Goal: Answer question/provide support: Share knowledge or assist other users

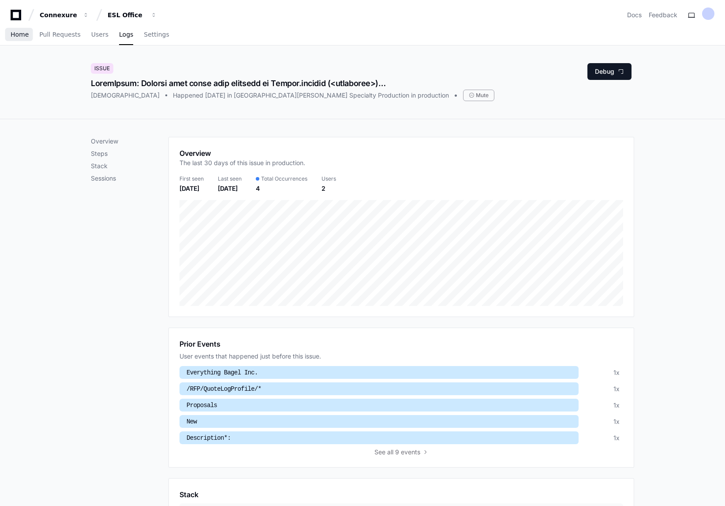
click at [16, 33] on span "Home" at bounding box center [20, 34] width 18 height 5
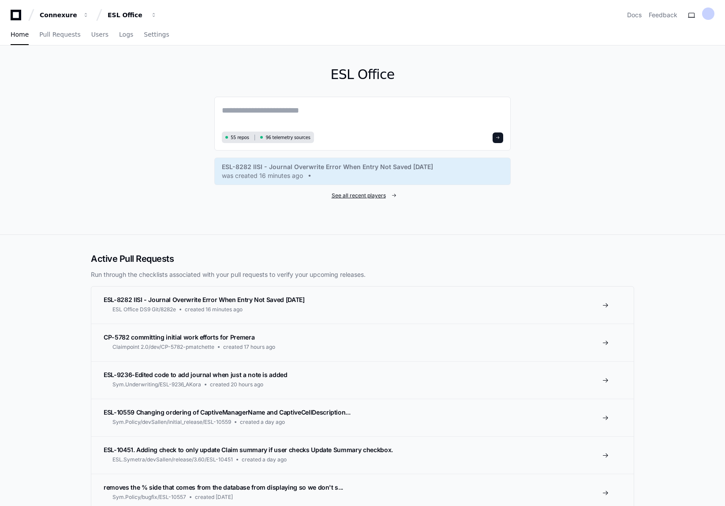
click at [356, 194] on span "See all recent players" at bounding box center [359, 195] width 54 height 7
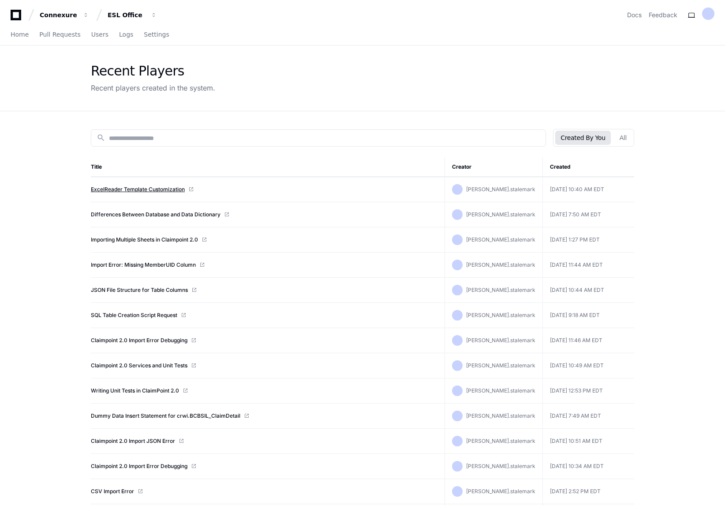
click at [120, 190] on link "ExcelReader Template Customization" at bounding box center [138, 189] width 94 height 7
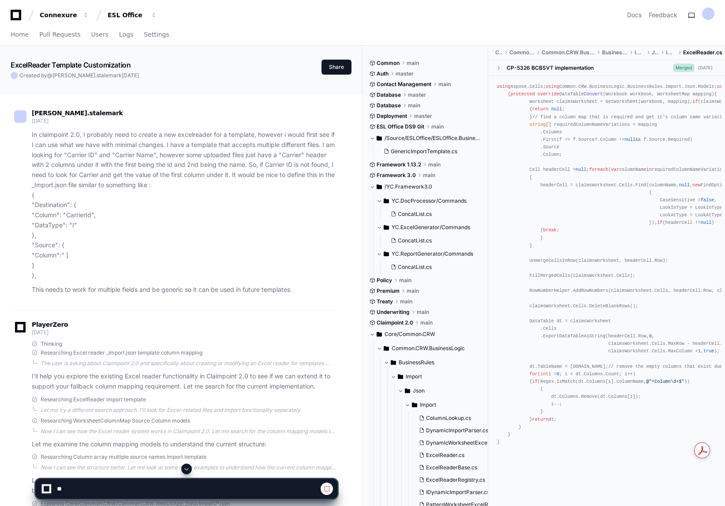
click at [187, 467] on span at bounding box center [186, 468] width 7 height 7
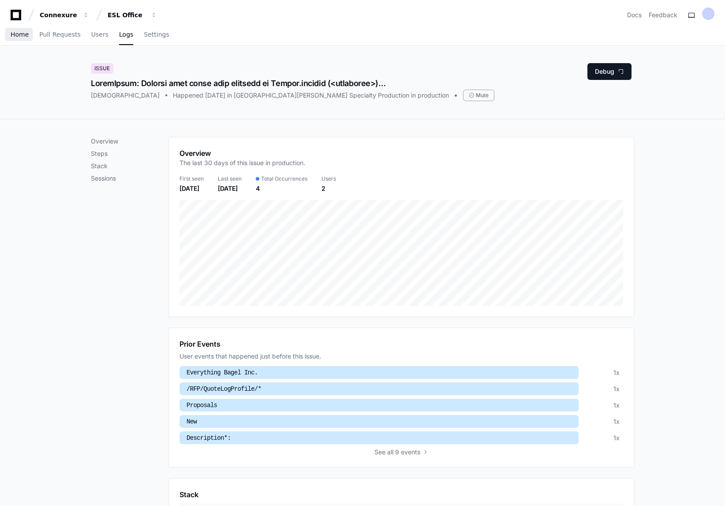
click at [19, 35] on span "Home" at bounding box center [20, 34] width 18 height 5
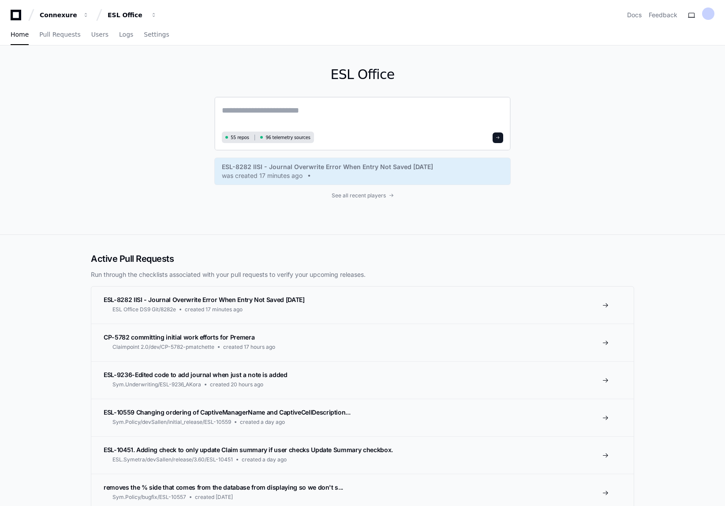
click at [270, 119] on textarea at bounding box center [363, 116] width 282 height 25
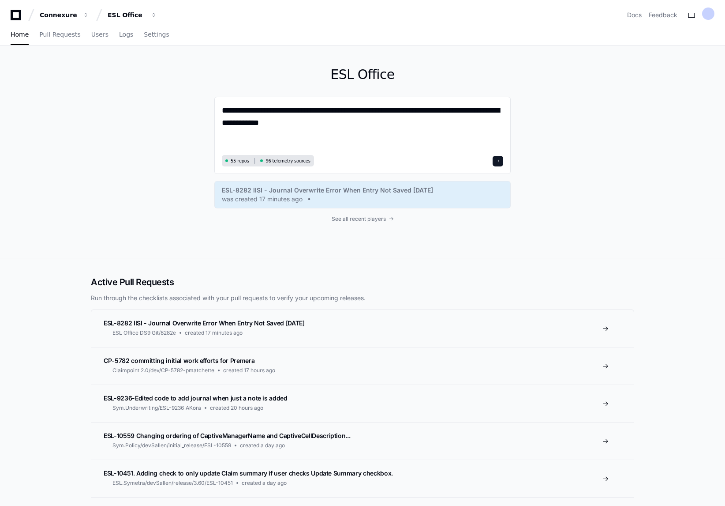
paste textarea "**********"
type textarea "**********"
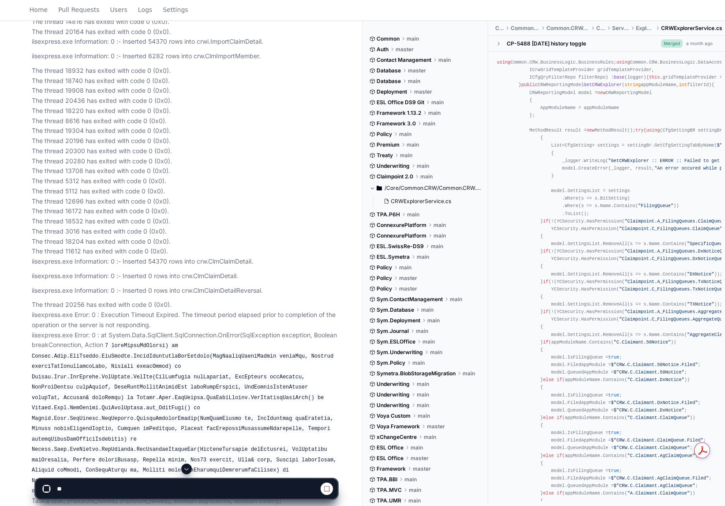
scroll to position [221, 0]
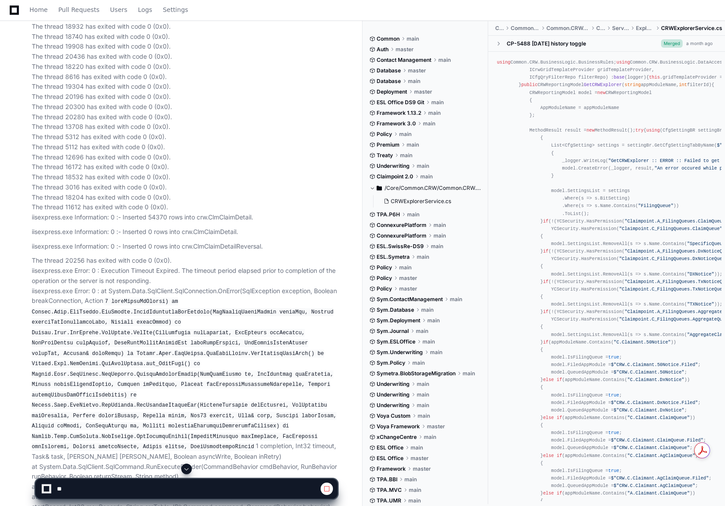
click at [186, 466] on span at bounding box center [186, 468] width 7 height 7
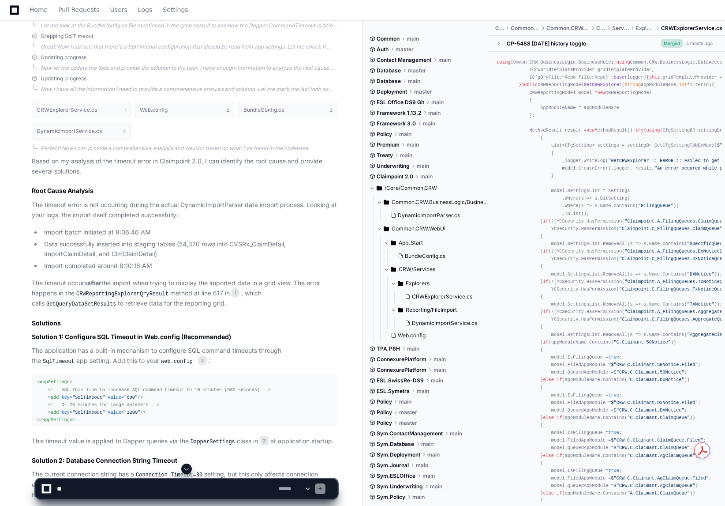
scroll to position [1856, 0]
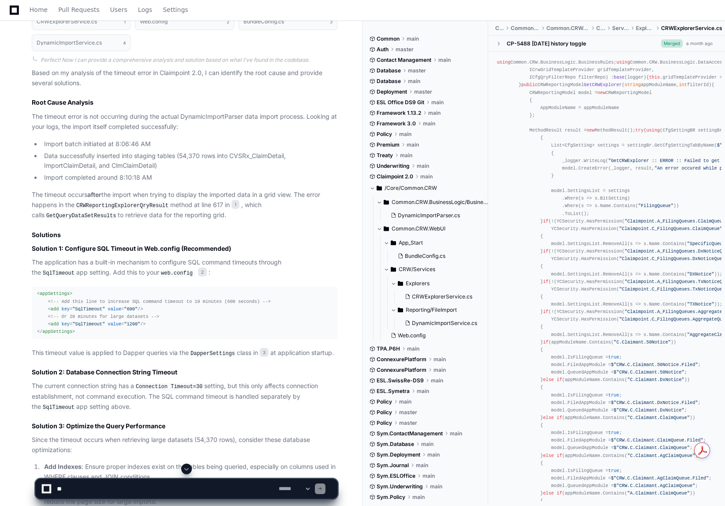
click at [120, 202] on code "CRWReportingExplorerQryResult" at bounding box center [123, 206] width 96 height 8
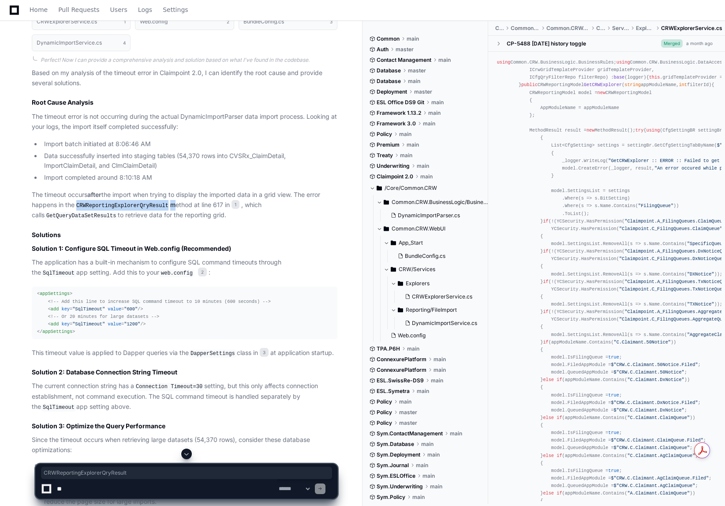
click at [60, 212] on code "GetQueryDataSetResults" at bounding box center [81, 216] width 73 height 8
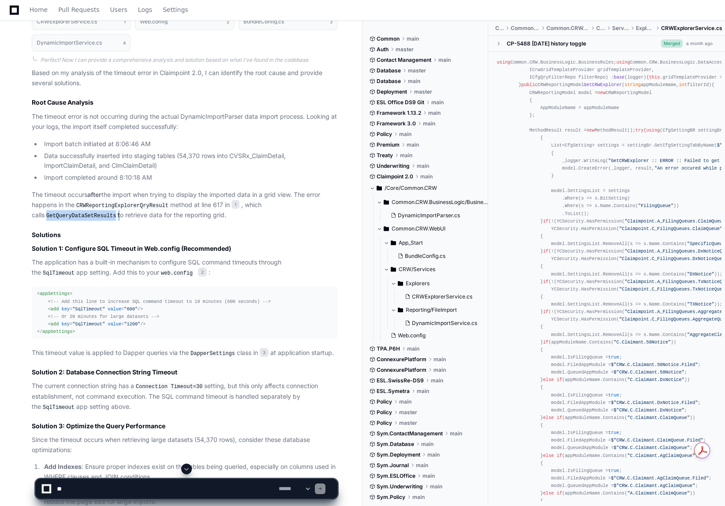
click at [60, 212] on code "GetQueryDataSetResults" at bounding box center [81, 216] width 73 height 8
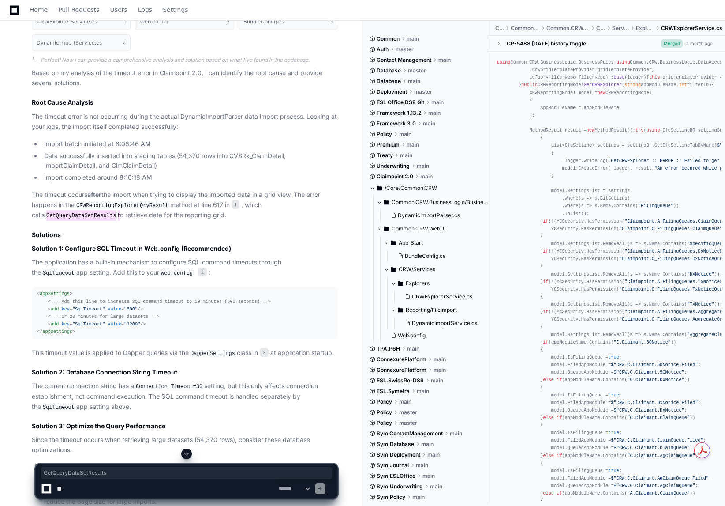
scroll to position [1945, 0]
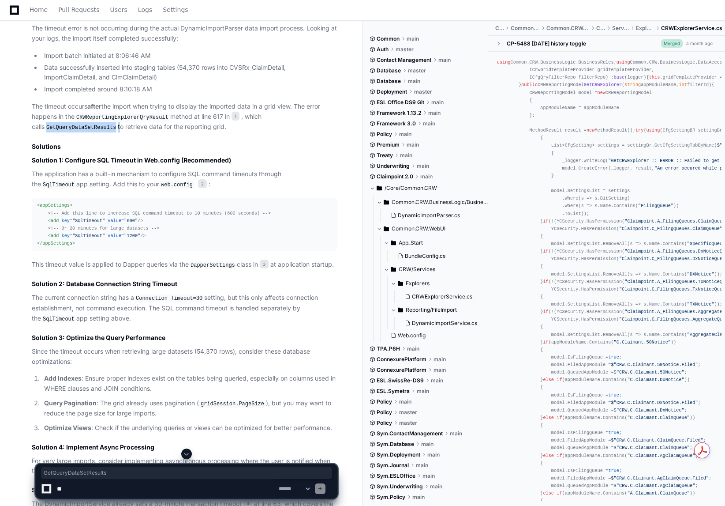
click at [58, 124] on code "GetQueryDataSetResults" at bounding box center [81, 128] width 73 height 8
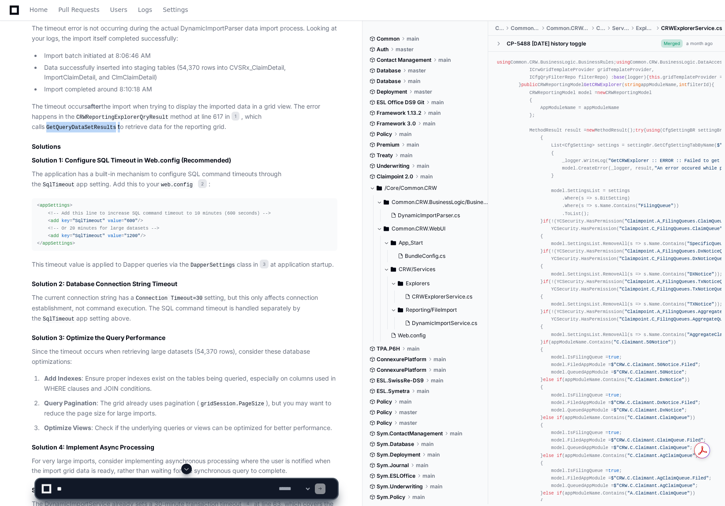
click at [58, 124] on code "GetQueryDataSetResults" at bounding box center [81, 128] width 73 height 8
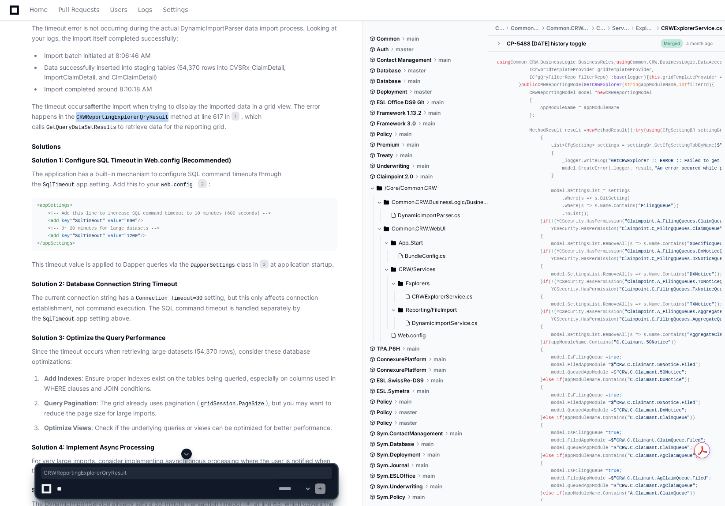
drag, startPoint x: 162, startPoint y: 110, endPoint x: 79, endPoint y: 111, distance: 82.5
click at [79, 113] on code "CRWReportingExplorerQryResult" at bounding box center [123, 117] width 96 height 8
click at [177, 311] on p "The current connection string has a Connection Timeout=30 setting, but this onl…" at bounding box center [185, 308] width 306 height 31
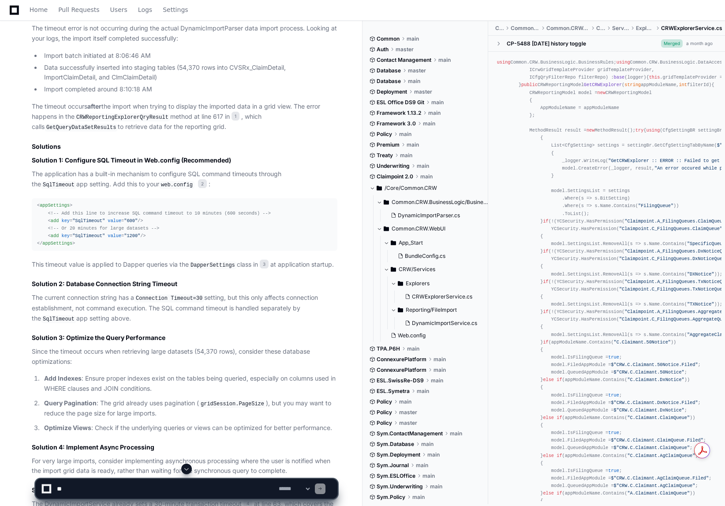
click at [58, 178] on p "The application has a built-in mechanism to configure SQL command timeouts thro…" at bounding box center [185, 179] width 306 height 20
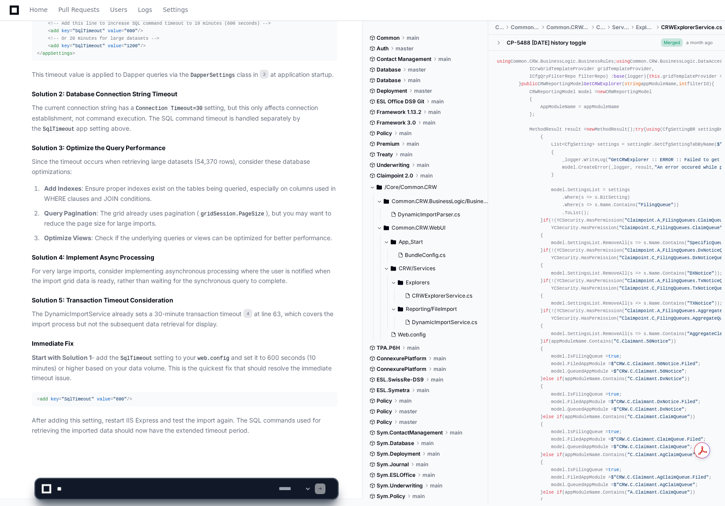
scroll to position [2048, 0]
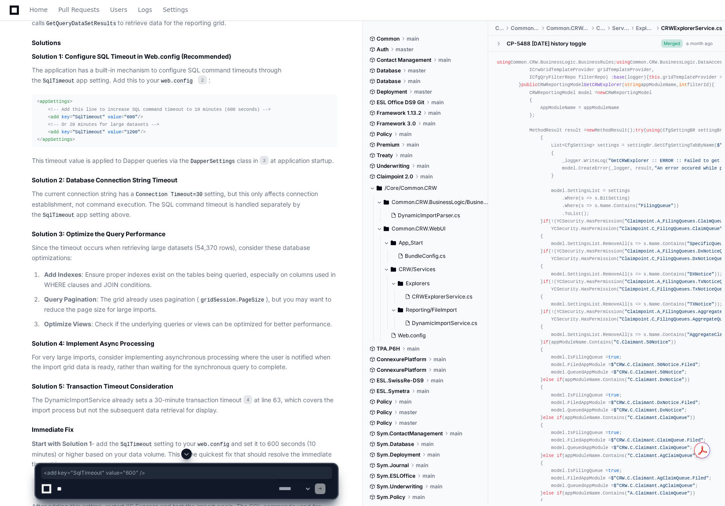
drag, startPoint x: 140, startPoint y: 109, endPoint x: 38, endPoint y: 108, distance: 102.4
click at [38, 108] on div "< appSettings > <!-- Add this line to increase SQL command timeout to 10 minute…" at bounding box center [184, 120] width 295 height 45
copy div "< add key = "SqlTimeout" value = "600" />"
click at [14, 189] on div "CRWExplorerService.cs 1 Web.config 2 BundleConfig.cs 3 DynamicImportService.cs …" at bounding box center [175, 169] width 323 height 706
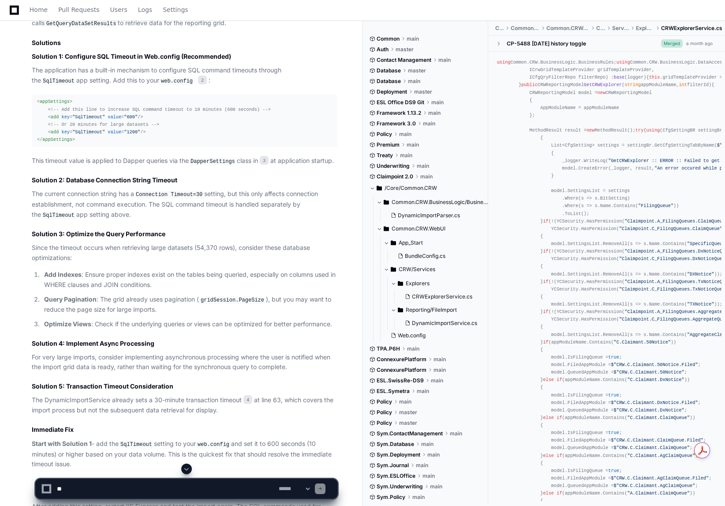
scroll to position [2137, 0]
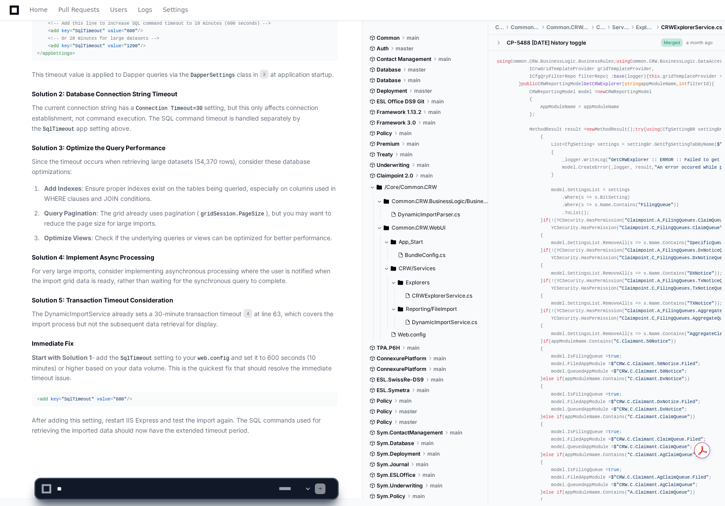
click at [112, 491] on textarea at bounding box center [166, 488] width 222 height 19
click at [195, 485] on textarea at bounding box center [166, 488] width 222 height 19
paste textarea "**********"
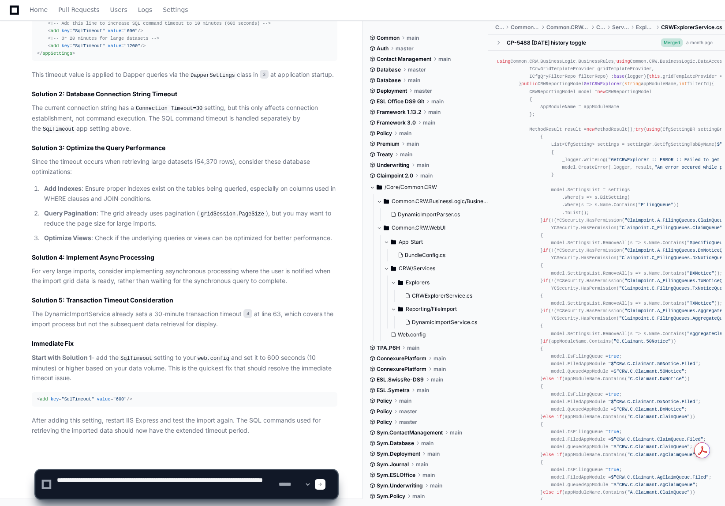
type textarea "**********"
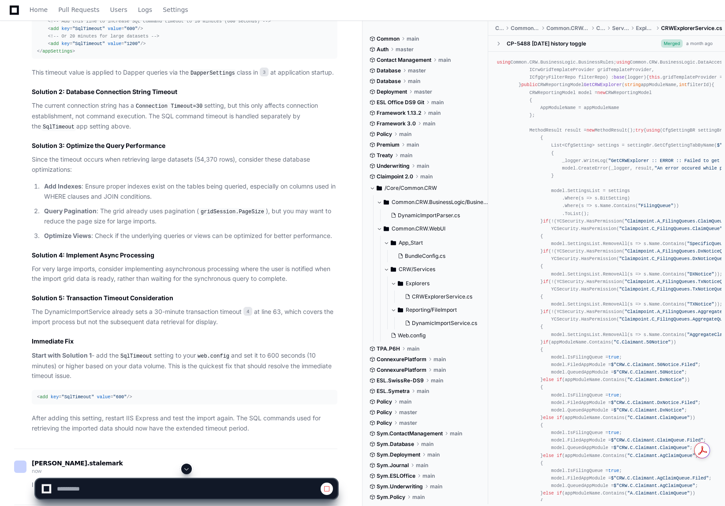
click at [187, 471] on span at bounding box center [186, 468] width 7 height 7
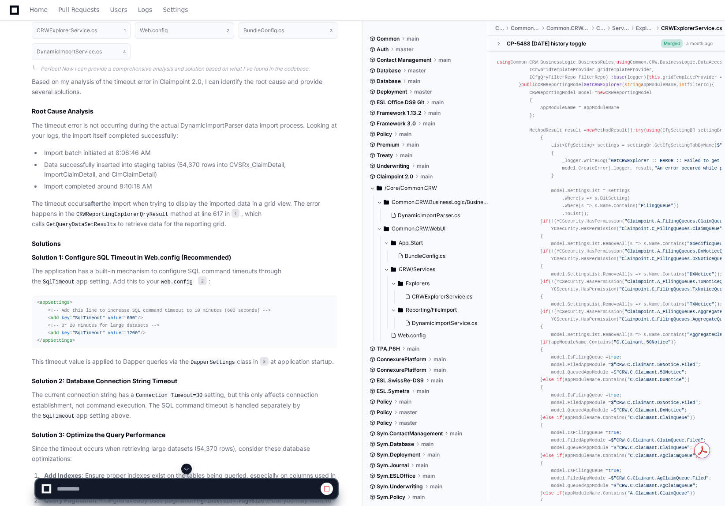
scroll to position [1803, 0]
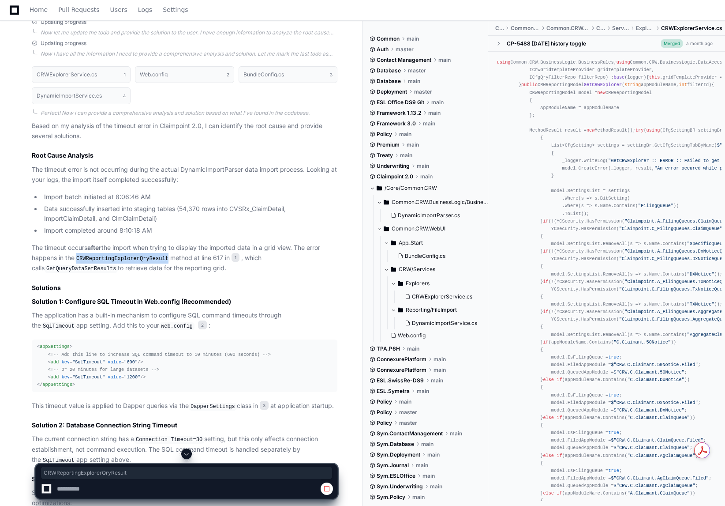
drag, startPoint x: 79, startPoint y: 253, endPoint x: 162, endPoint y: 255, distance: 83.4
click at [162, 255] on code "CRWReportingExplorerQryResult" at bounding box center [123, 259] width 96 height 8
copy code "CRWReportingExplorerQryResult"
click at [15, 439] on div "CRWExplorerService.cs 1 Web.config 2 BundleConfig.cs 3 DynamicImportService.cs …" at bounding box center [175, 414] width 323 height 706
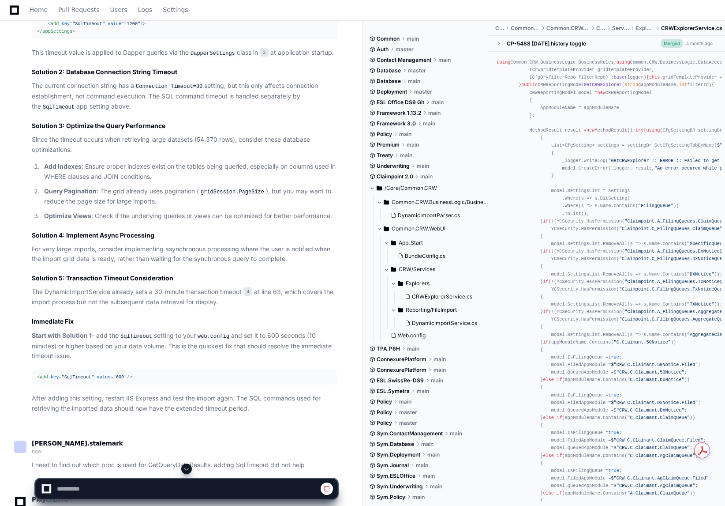
scroll to position [2245, 0]
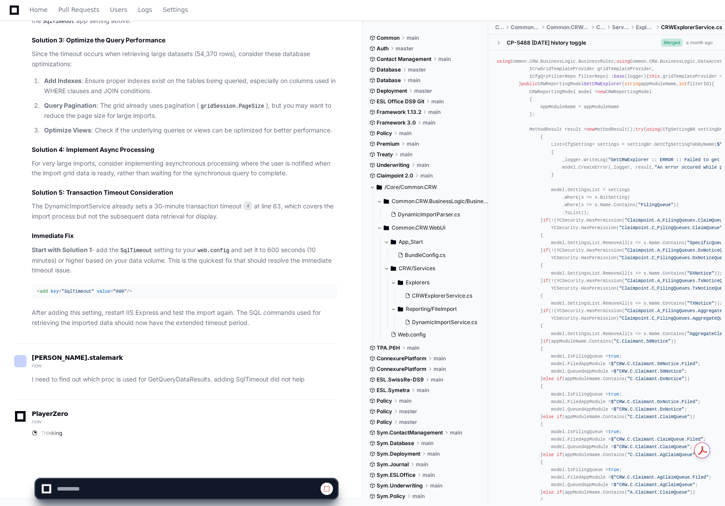
click at [293, 15] on div "Home Pull Requests Users Logs Settings" at bounding box center [363, 10] width 704 height 20
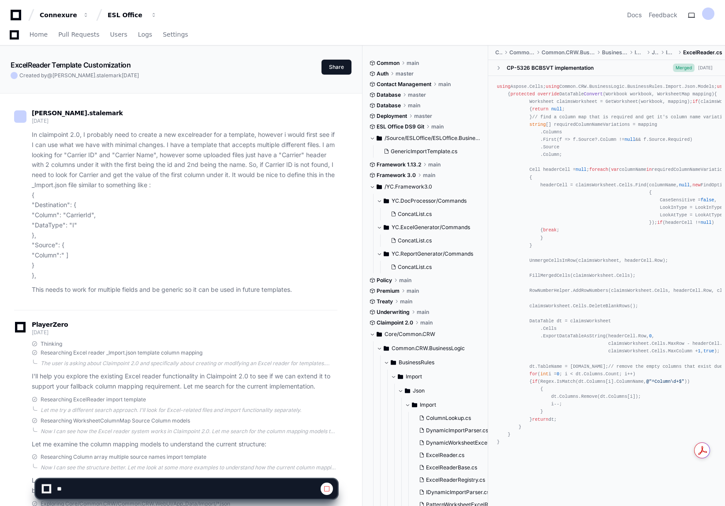
scroll to position [27592, 0]
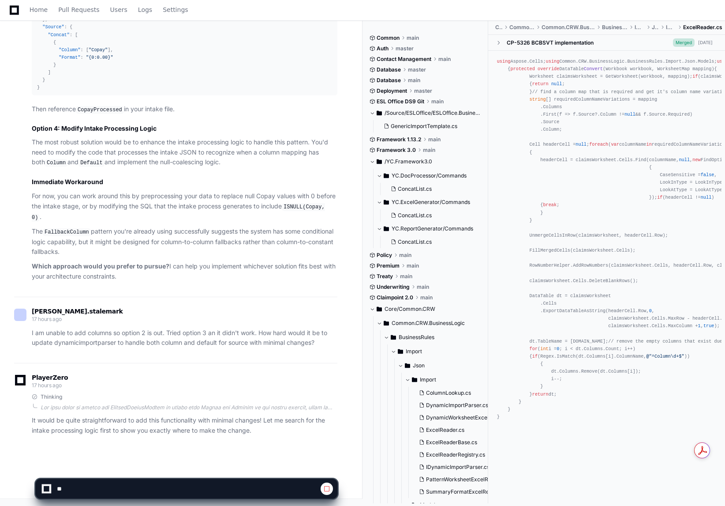
click at [45, 487] on div at bounding box center [47, 489] width 6 height 6
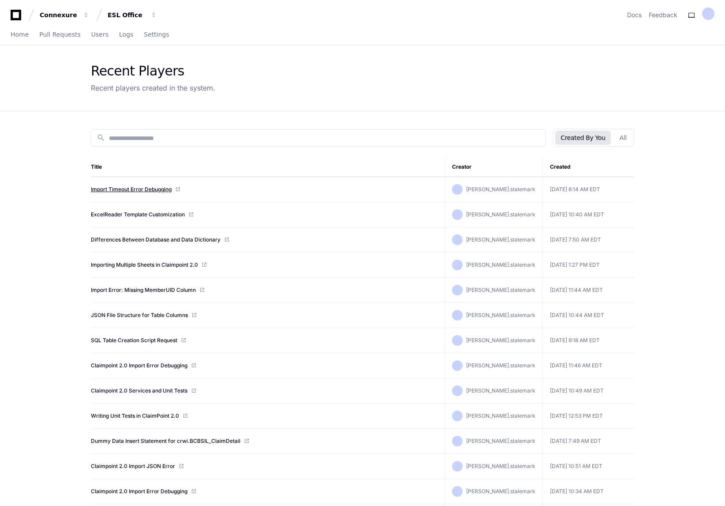
click at [131, 189] on link "Import Timeout Error Debugging" at bounding box center [131, 189] width 81 height 7
click at [180, 189] on span at bounding box center [177, 189] width 5 height 5
click at [622, 138] on button "All" at bounding box center [624, 138] width 18 height 14
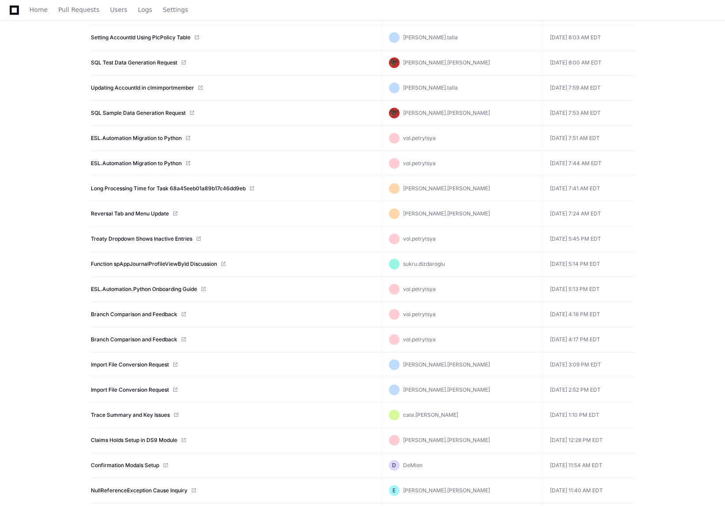
scroll to position [422, 0]
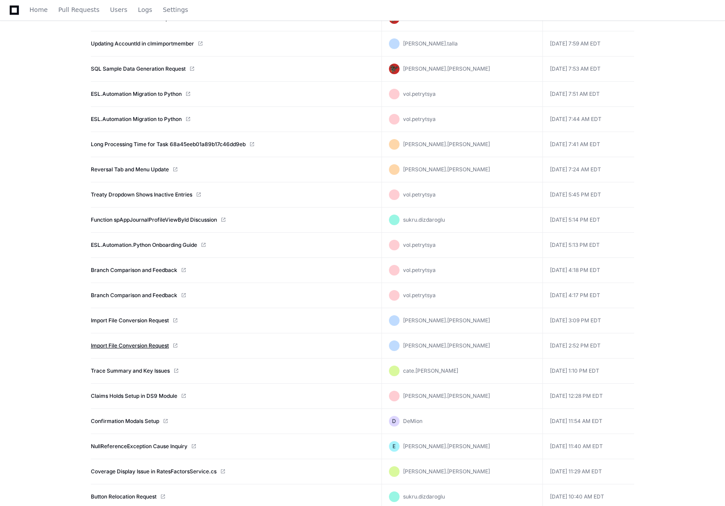
click at [136, 348] on link "Import File Conversion Request" at bounding box center [130, 345] width 78 height 7
click at [138, 323] on link "Import File Conversion Request" at bounding box center [130, 320] width 78 height 7
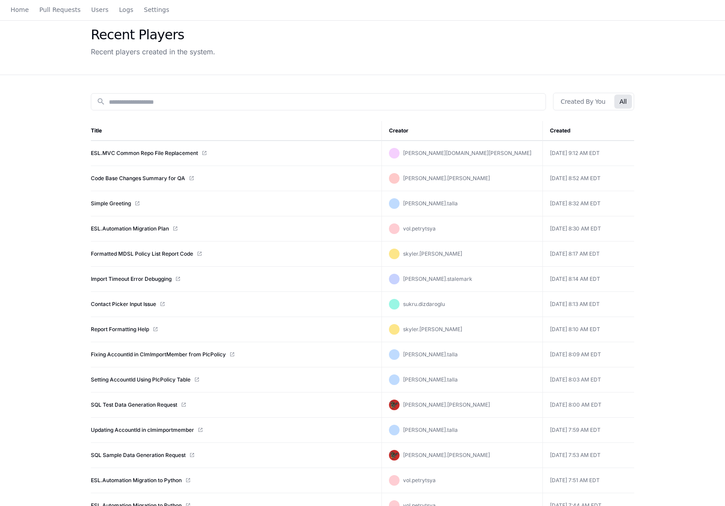
scroll to position [0, 0]
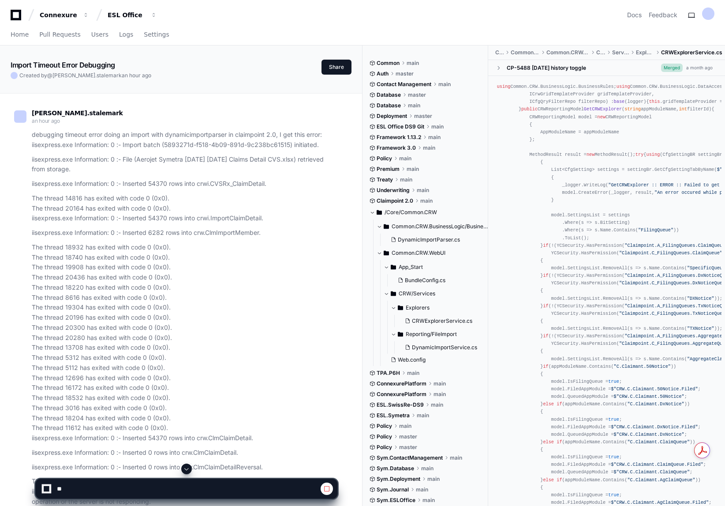
click at [185, 469] on span at bounding box center [186, 468] width 7 height 7
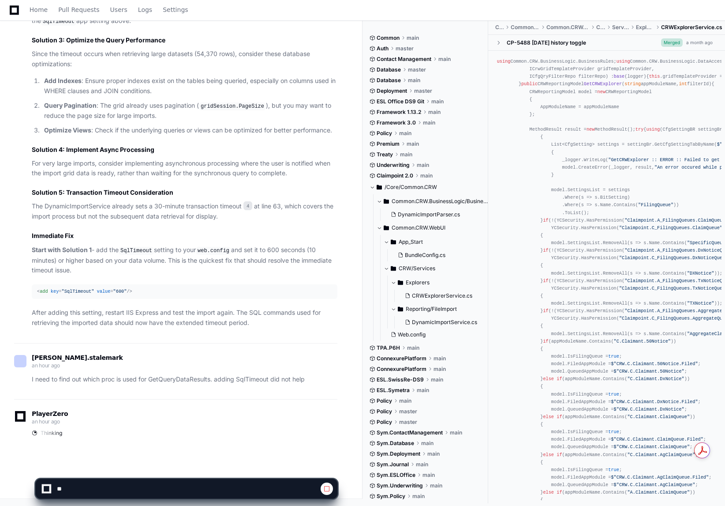
click at [49, 432] on span "Thinking" at bounding box center [52, 432] width 22 height 7
click at [36, 431] on span at bounding box center [35, 433] width 8 height 8
click at [20, 416] on icon at bounding box center [20, 416] width 12 height 11
click at [4, 482] on div at bounding box center [362, 484] width 725 height 42
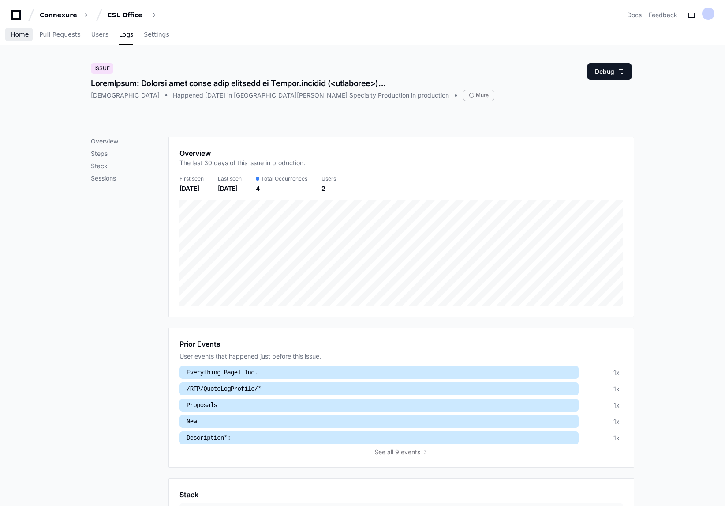
click at [18, 34] on span "Home" at bounding box center [20, 34] width 18 height 5
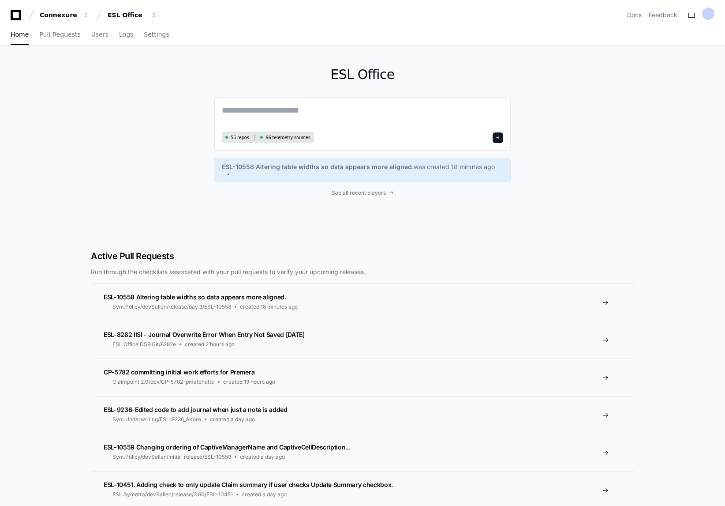
click at [304, 114] on textarea at bounding box center [363, 116] width 282 height 25
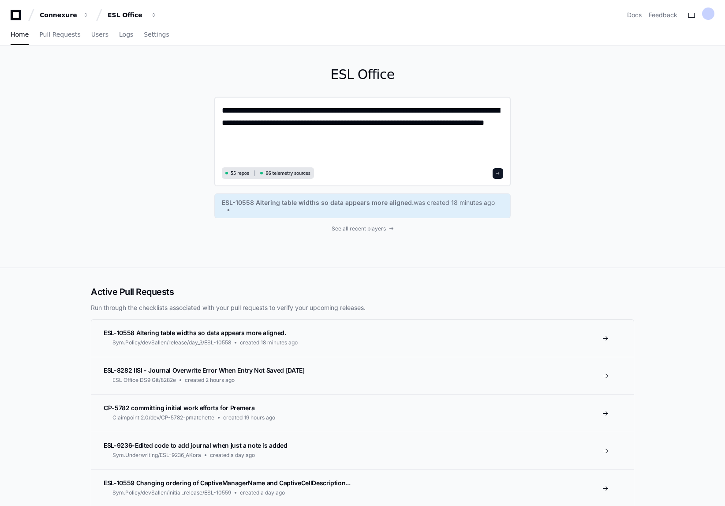
paste textarea "**********"
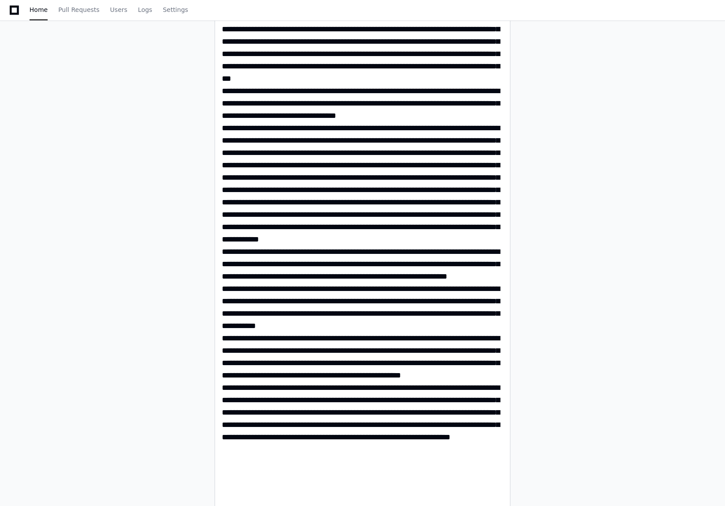
scroll to position [971, 0]
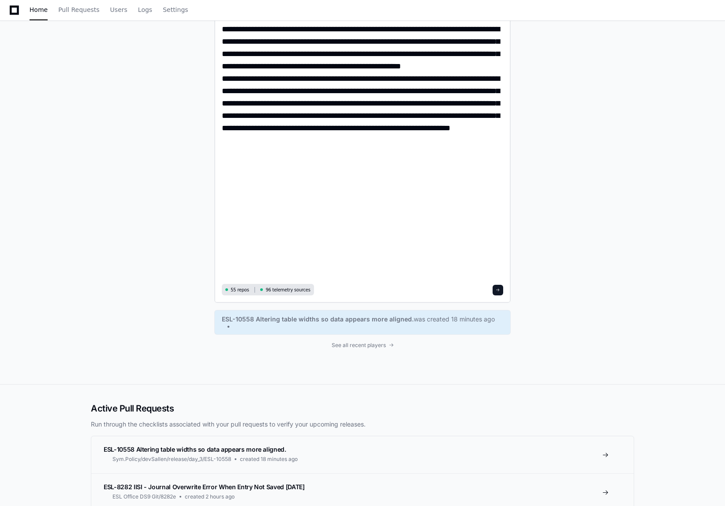
type textarea "**********"
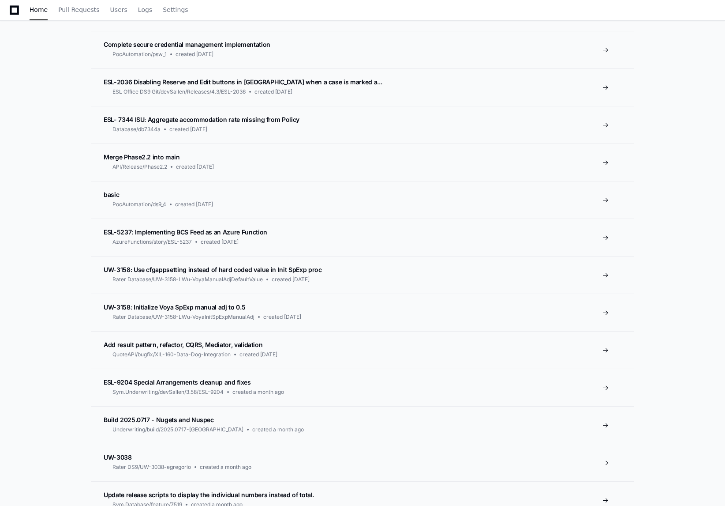
scroll to position [0, 0]
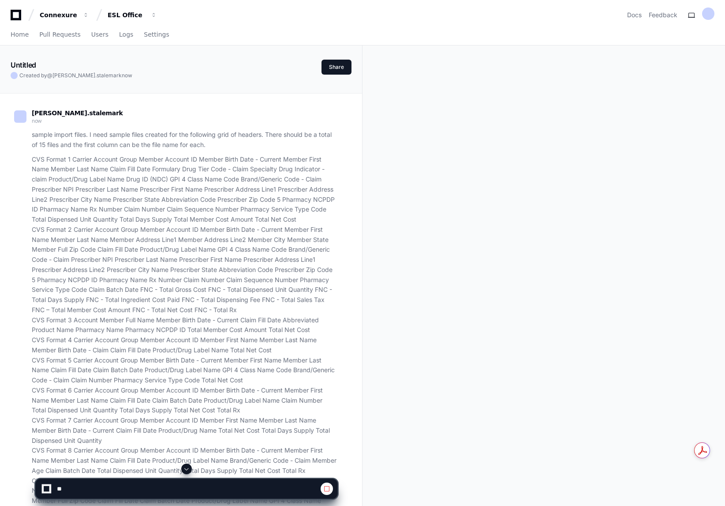
click at [188, 466] on span at bounding box center [186, 468] width 7 height 7
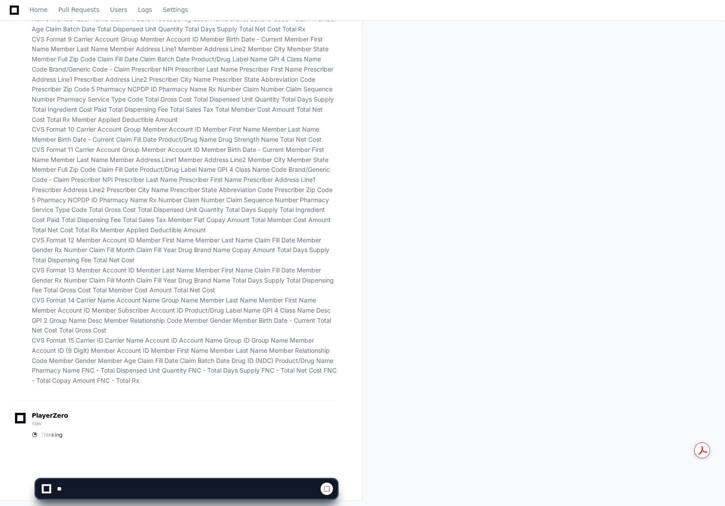
scroll to position [443, 0]
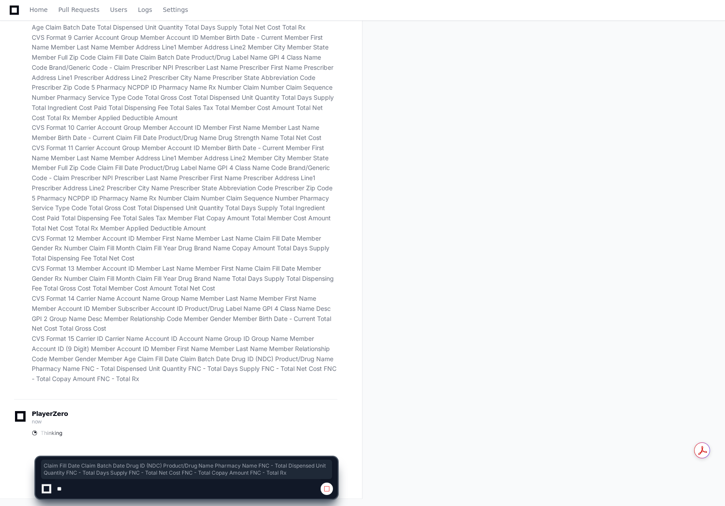
drag, startPoint x: 141, startPoint y: 380, endPoint x: 137, endPoint y: 358, distance: 22.4
click at [137, 358] on p "CVS Format 1 Carrier Account Group Member Account ID Member Birth Date - Curren…" at bounding box center [185, 47] width 306 height 672
click at [139, 343] on p "CVS Format 1 Carrier Account Group Member Account ID Member Birth Date - Curren…" at bounding box center [185, 47] width 306 height 672
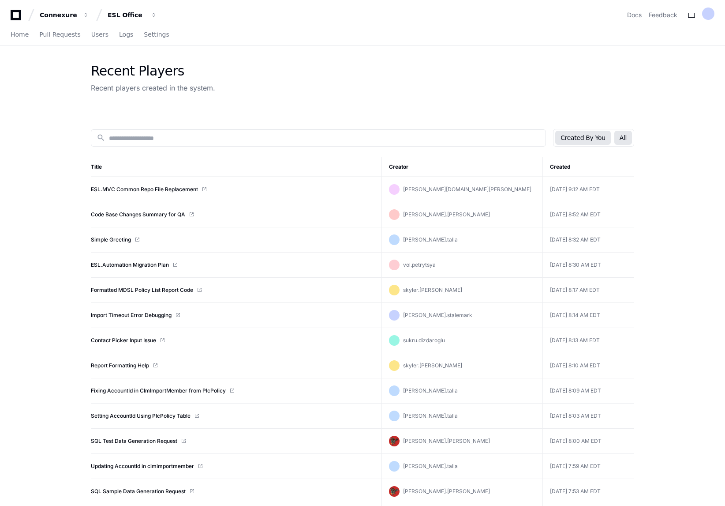
click at [581, 140] on button "Created By You" at bounding box center [583, 138] width 55 height 14
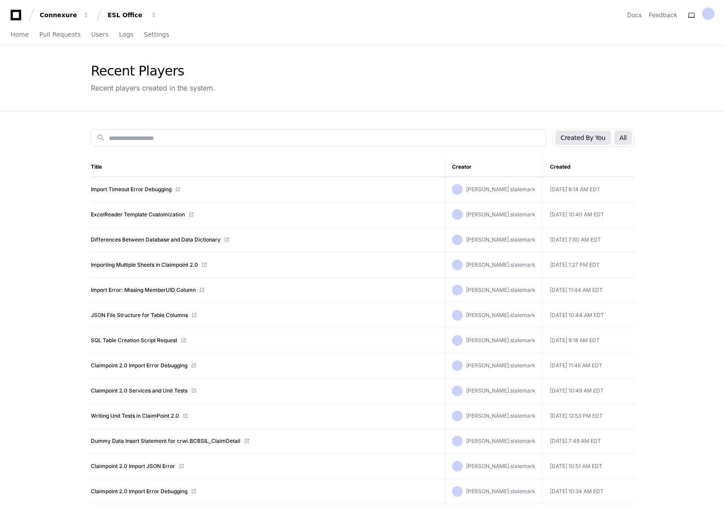
click at [628, 133] on button "All" at bounding box center [624, 138] width 18 height 14
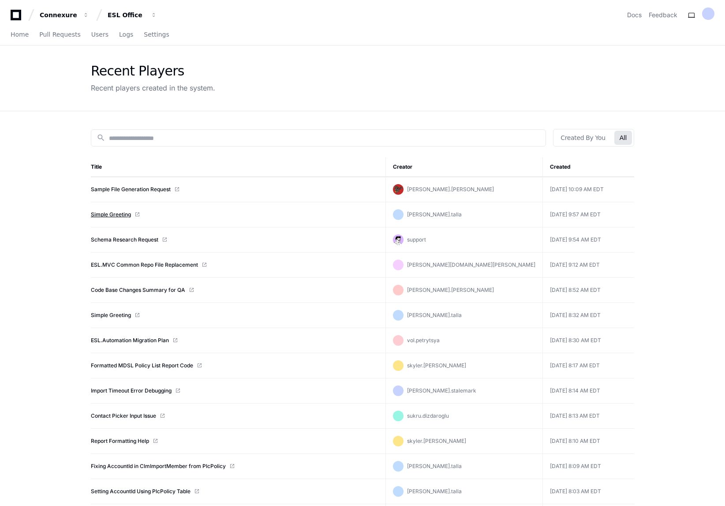
click at [101, 214] on link "Simple Greeting" at bounding box center [111, 214] width 40 height 7
click at [583, 135] on button "Created By You" at bounding box center [583, 138] width 55 height 14
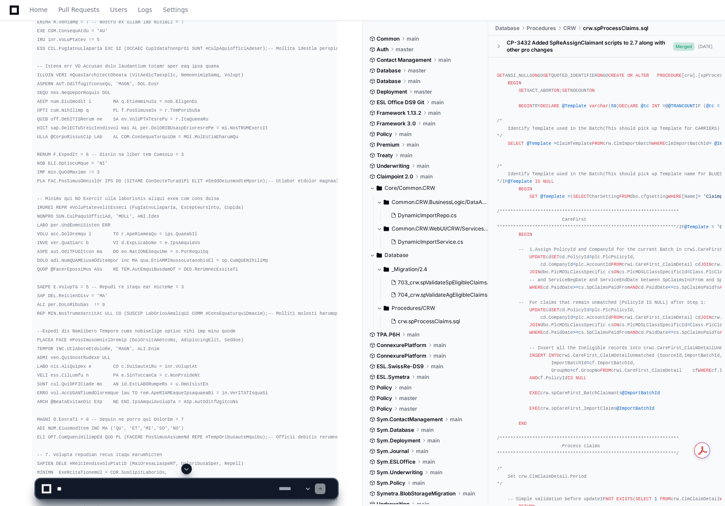
scroll to position [9052, 0]
